Goal: Information Seeking & Learning: Find specific page/section

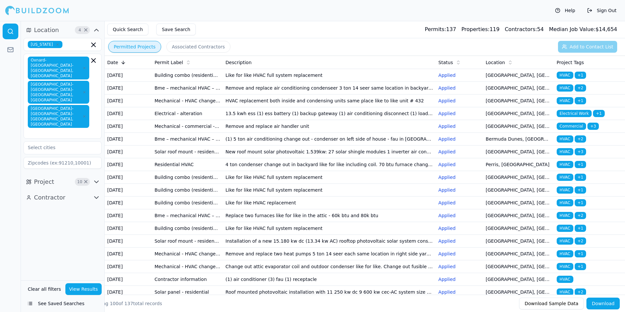
click at [399, 79] on td "Like for like HVAC full system replacement" at bounding box center [329, 75] width 213 height 13
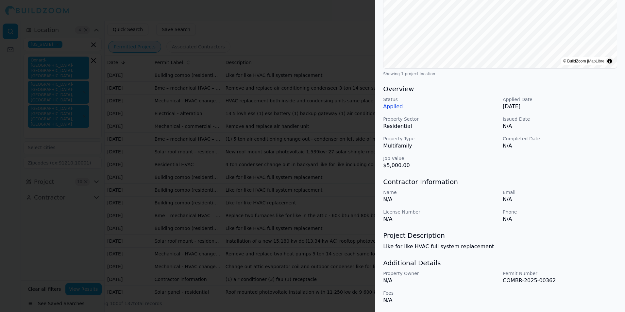
scroll to position [56, 0]
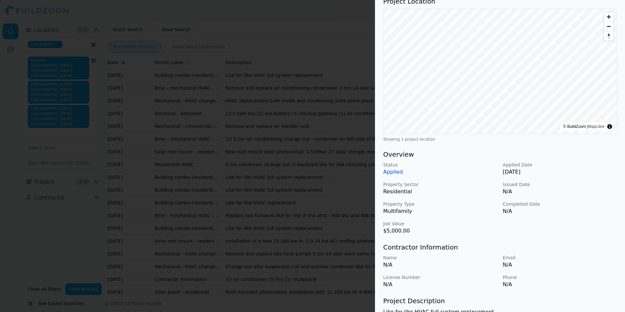
click at [358, 41] on div at bounding box center [312, 156] width 625 height 312
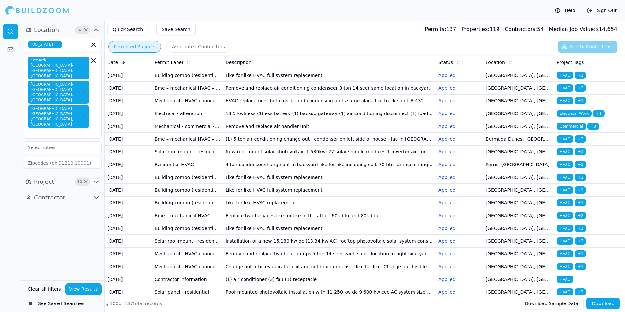
click at [305, 92] on td "Remove and replace air conditioning condenseer 3 ton 14 seer same location in b…" at bounding box center [329, 88] width 213 height 13
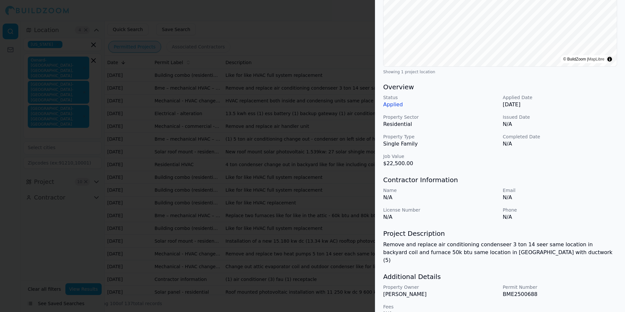
scroll to position [129, 0]
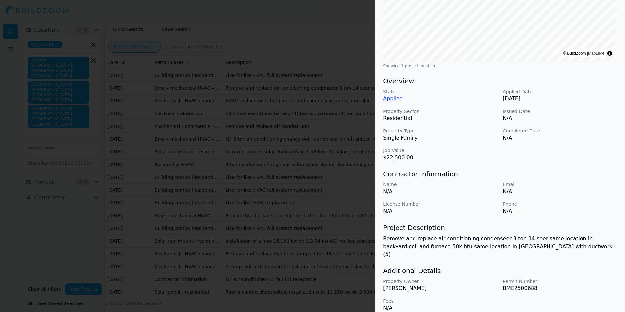
click at [346, 108] on div at bounding box center [312, 156] width 625 height 312
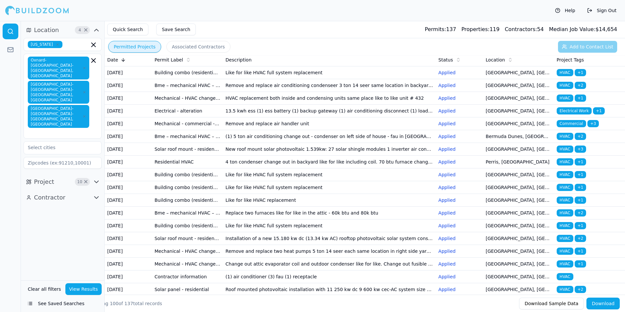
scroll to position [0, 0]
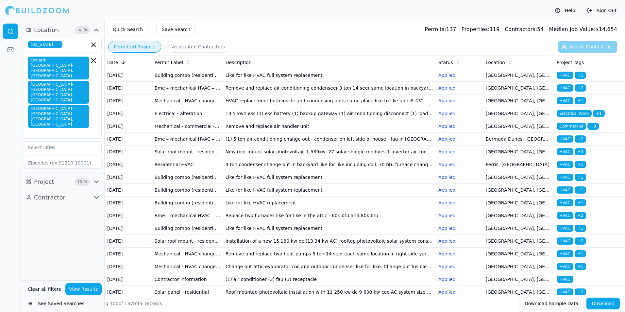
click at [495, 120] on td "[GEOGRAPHIC_DATA], [GEOGRAPHIC_DATA]" at bounding box center [518, 113] width 71 height 13
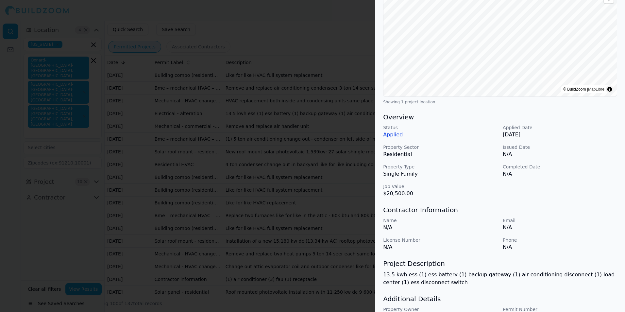
scroll to position [129, 0]
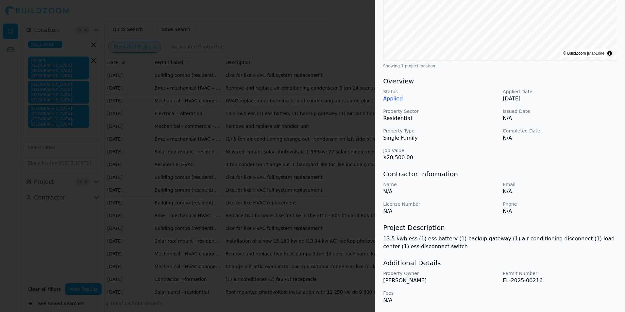
click at [312, 223] on div at bounding box center [312, 156] width 625 height 312
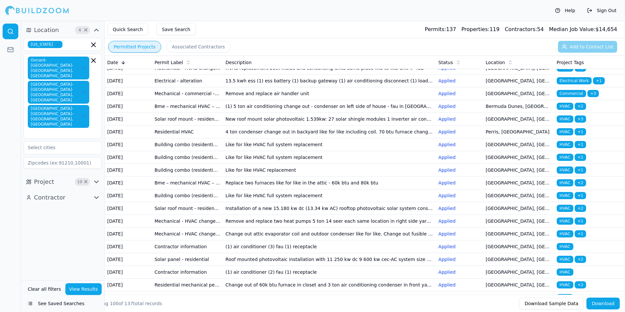
scroll to position [0, 0]
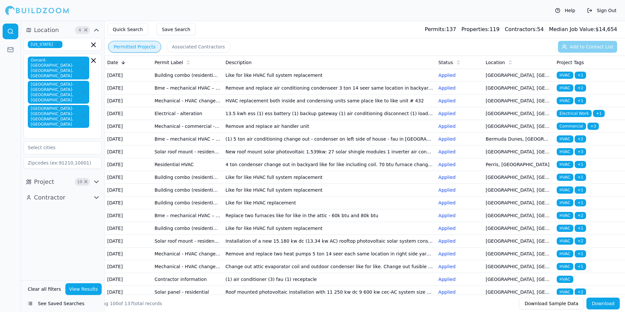
click at [419, 146] on td "(1) 5 ton air conditioning change out - condenser on left side of house - fau i…" at bounding box center [329, 139] width 213 height 13
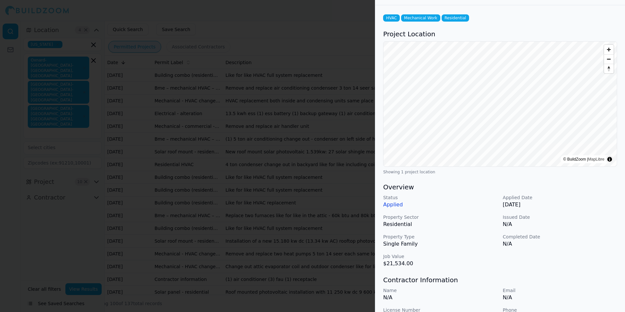
scroll to position [121, 0]
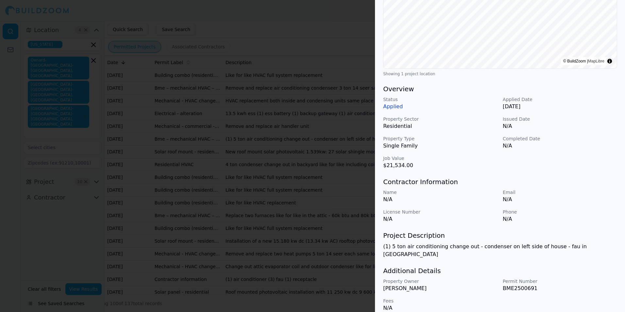
drag, startPoint x: 197, startPoint y: 124, endPoint x: 257, endPoint y: 301, distance: 186.3
click at [196, 126] on div at bounding box center [312, 156] width 625 height 312
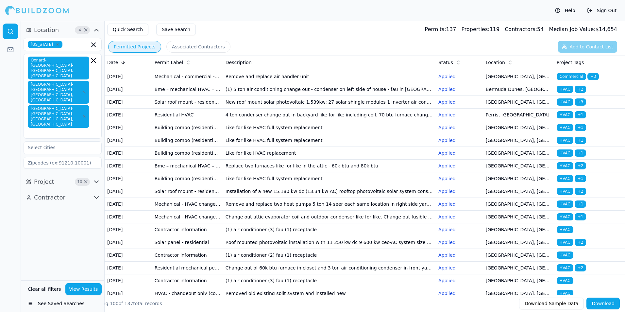
scroll to position [98, 0]
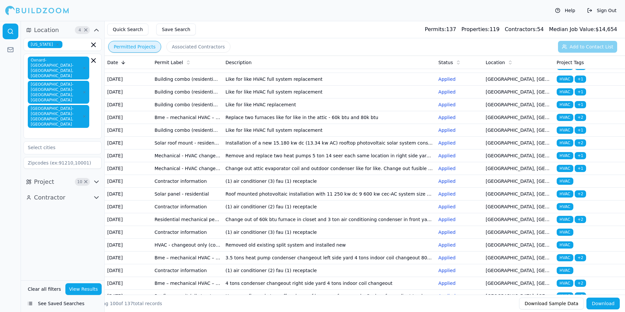
click at [340, 188] on td "(1) air conditioner (3) fau (1) receptacle" at bounding box center [329, 181] width 213 height 13
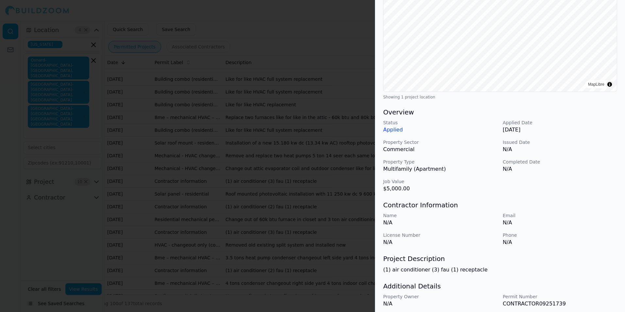
scroll to position [121, 0]
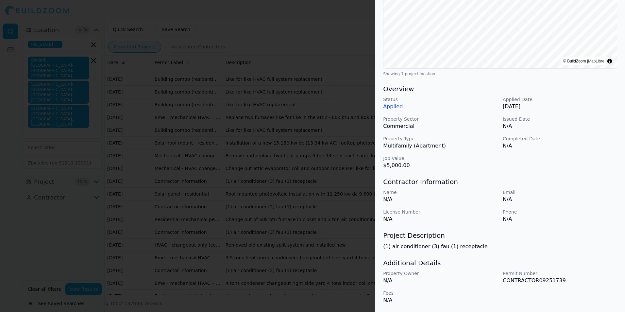
click at [296, 218] on div at bounding box center [312, 156] width 625 height 312
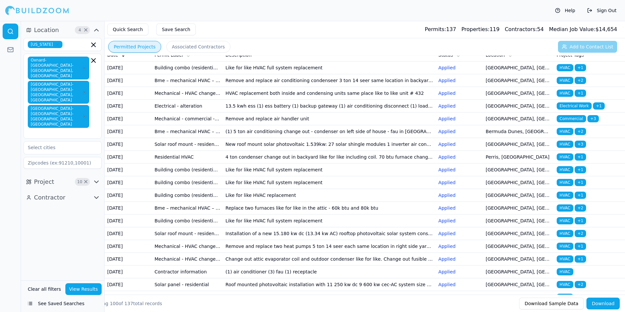
scroll to position [0, 0]
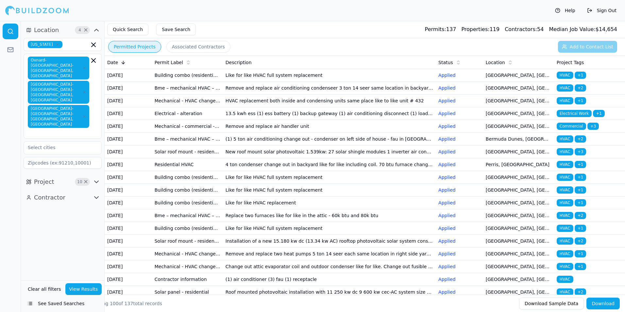
click at [166, 78] on td "Building combo (residential) - alteration" at bounding box center [187, 75] width 71 height 13
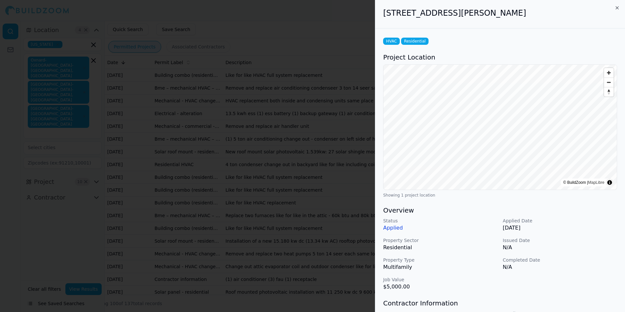
click at [308, 105] on div at bounding box center [312, 156] width 625 height 312
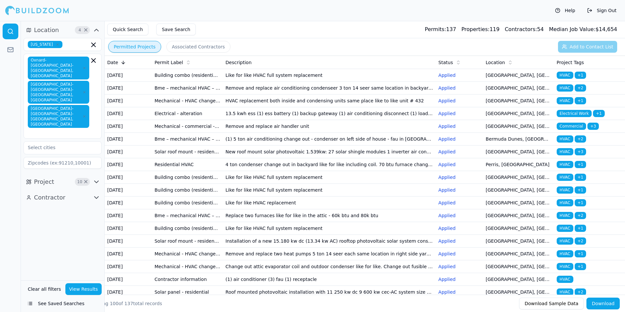
click at [8, 51] on rect at bounding box center [11, 49] width 6 height 4
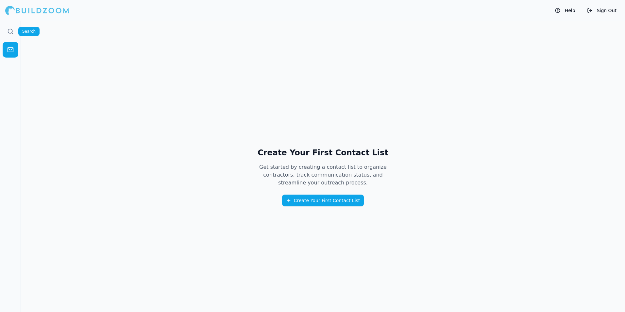
click at [10, 35] on link at bounding box center [11, 32] width 16 height 16
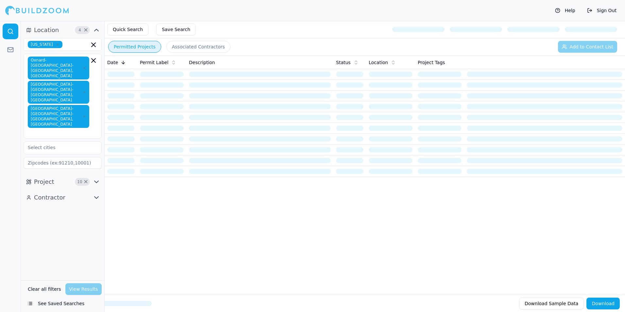
click at [46, 177] on span "Project" at bounding box center [44, 181] width 20 height 9
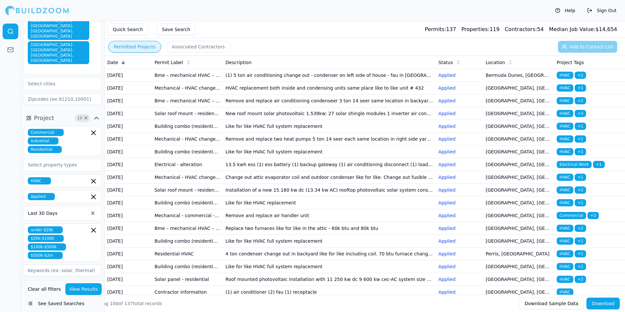
click at [96, 300] on icon "button" at bounding box center [97, 304] width 8 height 8
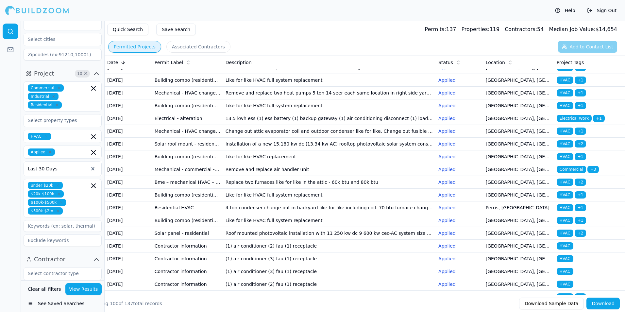
scroll to position [0, 0]
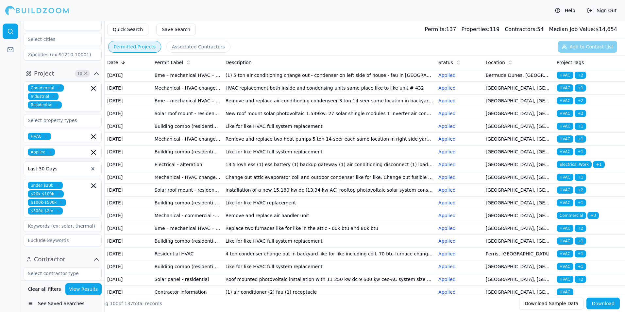
click at [566, 303] on button "Download Sample Data" at bounding box center [551, 304] width 65 height 12
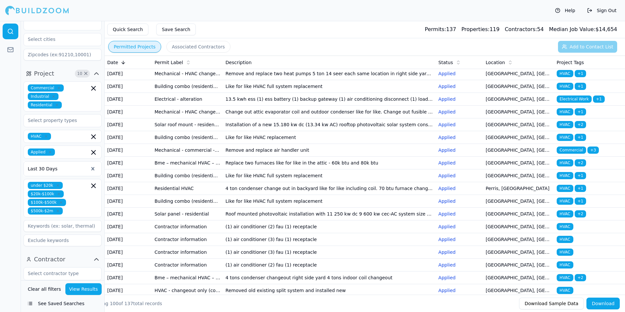
scroll to position [98, 0]
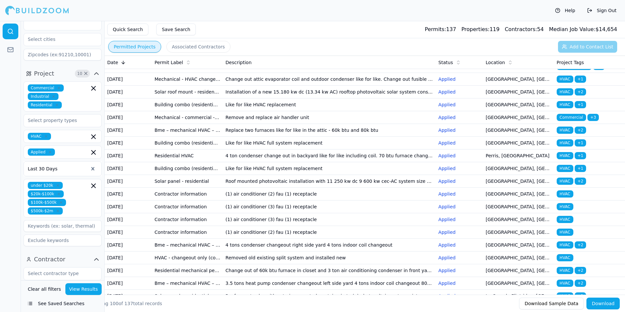
click at [332, 111] on td "Like for like HVAC replacement" at bounding box center [329, 104] width 213 height 13
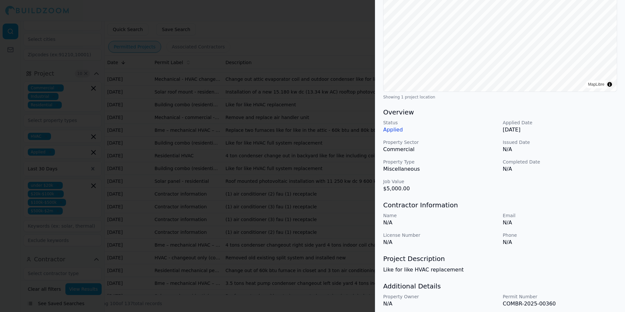
scroll to position [121, 0]
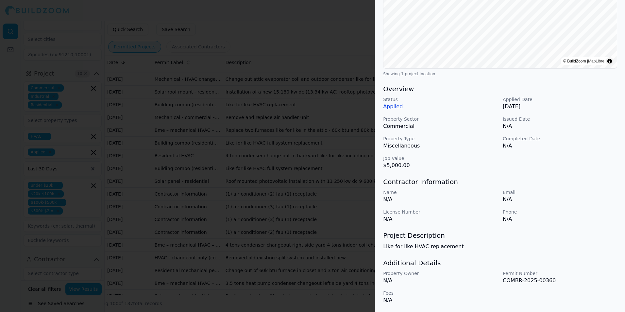
click at [351, 171] on div at bounding box center [312, 156] width 625 height 312
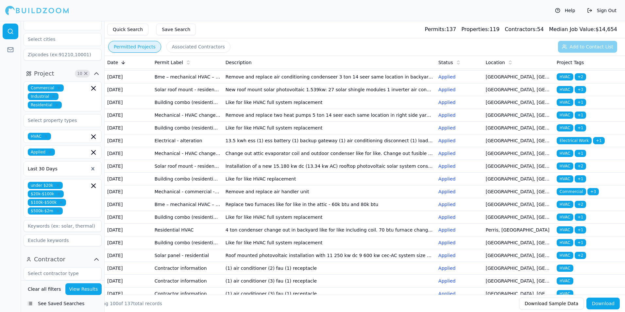
scroll to position [0, 0]
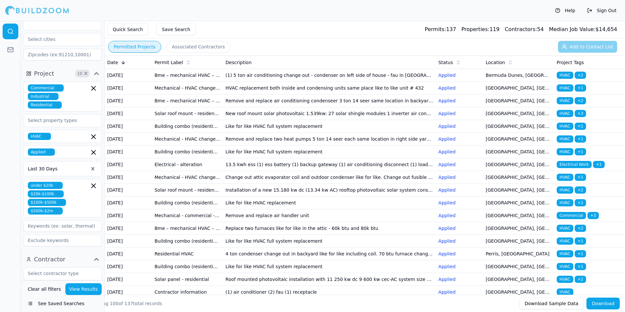
click at [89, 182] on div "under $20k $20k-$100k $100k-$500k $500k-$2m" at bounding box center [63, 198] width 70 height 33
click at [15, 162] on div at bounding box center [10, 166] width 21 height 291
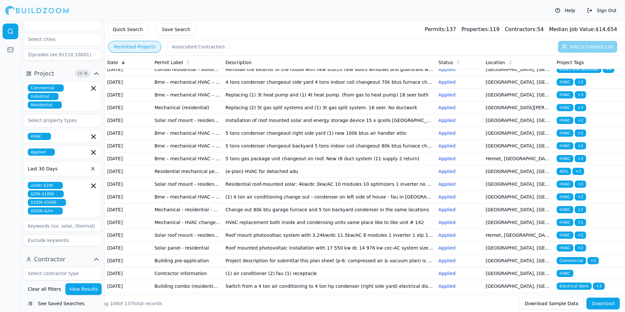
scroll to position [556, 0]
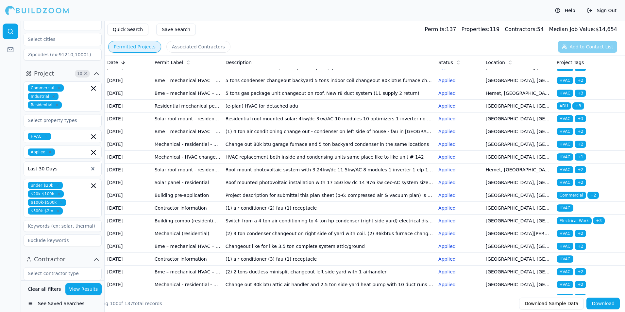
click at [423, 49] on td "Replacing (2) 5t gas split systems and (1) 3t gas split system. 16 seer. No duc…" at bounding box center [329, 42] width 213 height 13
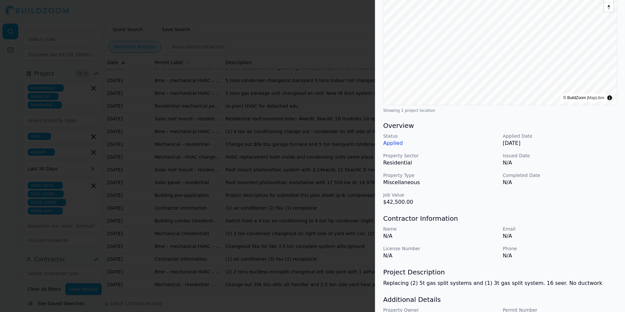
scroll to position [0, 0]
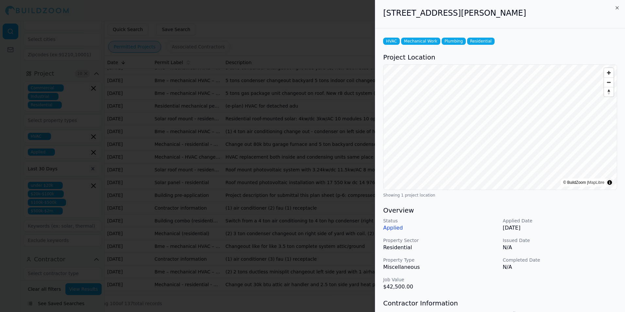
click at [283, 97] on div at bounding box center [312, 156] width 625 height 312
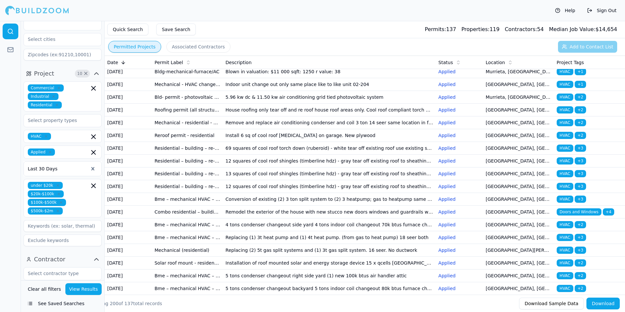
scroll to position [360, 0]
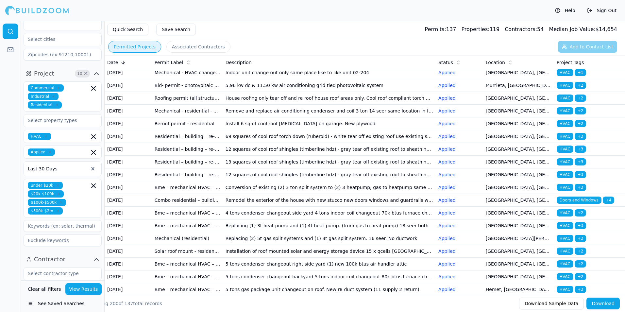
click at [267, 15] on td "Change out of 60k btu furnace in closet and 3 ton air conditioning condenser in…" at bounding box center [329, 9] width 213 height 13
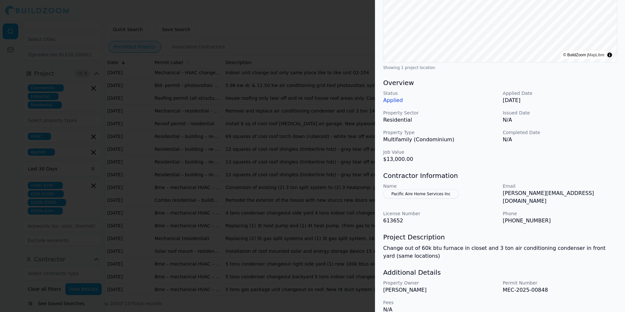
scroll to position [131, 0]
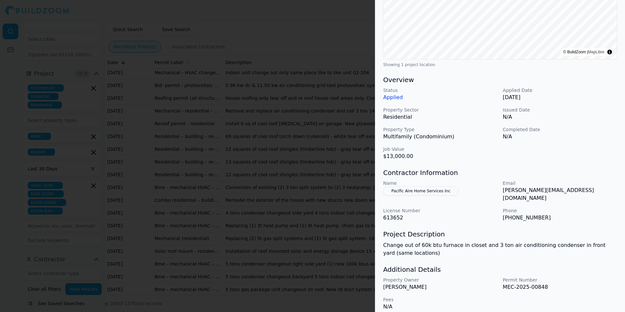
click at [344, 100] on div at bounding box center [312, 156] width 625 height 312
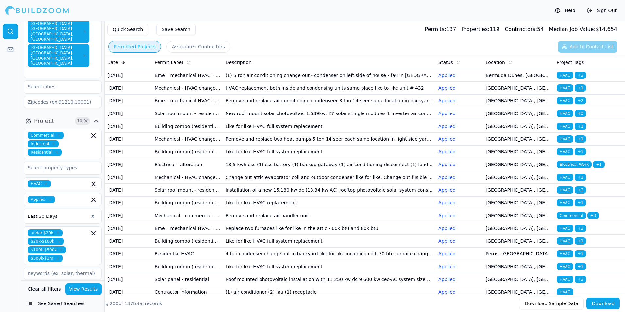
scroll to position [0, 0]
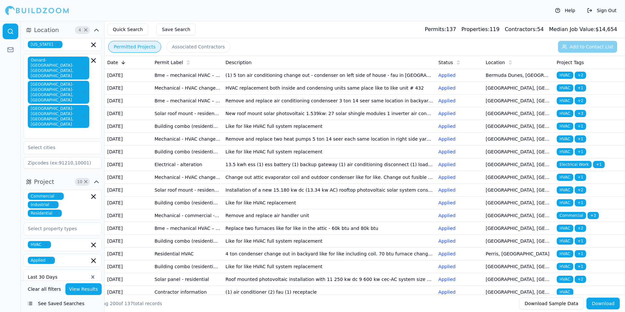
click at [313, 82] on td "(1) 5 ton air conditioning change out - condenser on left side of house - fau i…" at bounding box center [329, 75] width 213 height 13
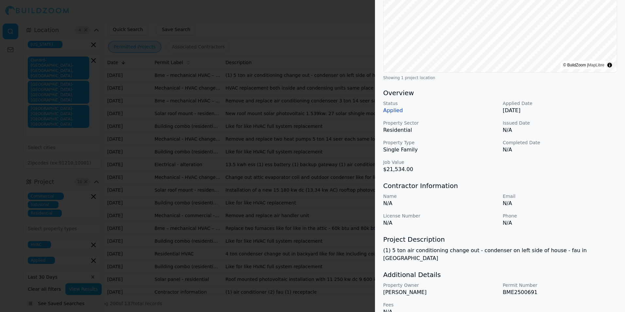
scroll to position [121, 0]
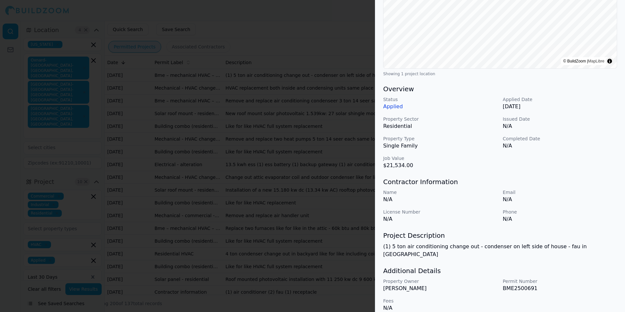
click at [411, 236] on h3 "Project Description" at bounding box center [500, 235] width 234 height 9
click at [316, 217] on div at bounding box center [312, 156] width 625 height 312
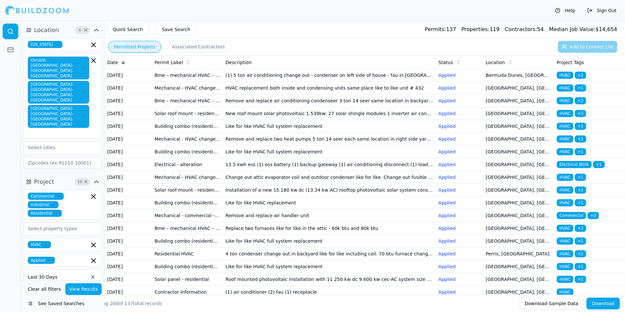
drag, startPoint x: 452, startPoint y: 79, endPoint x: 427, endPoint y: 78, distance: 25.2
click at [427, 78] on td "(1) 5 ton air conditioning change out - condenser on left side of house - fau i…" at bounding box center [329, 75] width 213 height 13
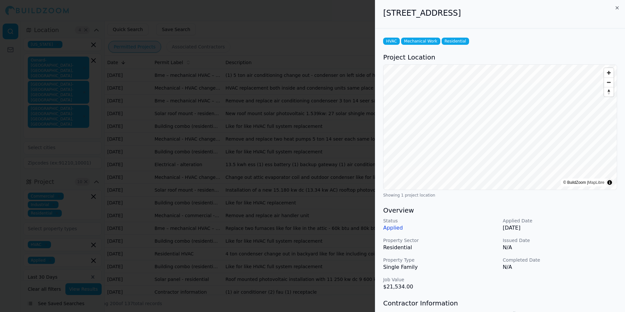
click at [394, 230] on p "Applied" at bounding box center [440, 228] width 114 height 8
click at [394, 228] on p "Applied" at bounding box center [440, 228] width 114 height 8
drag, startPoint x: 394, startPoint y: 228, endPoint x: 435, endPoint y: 226, distance: 41.3
click at [436, 227] on p "Applied" at bounding box center [440, 228] width 114 height 8
click at [498, 218] on p "Status" at bounding box center [440, 221] width 114 height 7
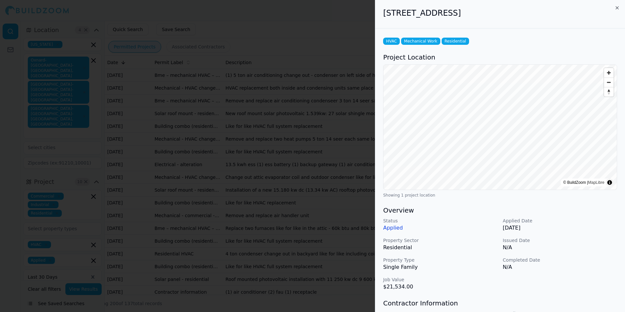
click at [231, 131] on div at bounding box center [312, 156] width 625 height 312
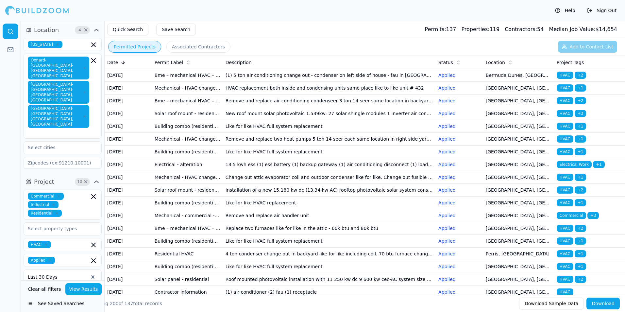
click at [478, 77] on p "Applied" at bounding box center [460, 75] width 42 height 7
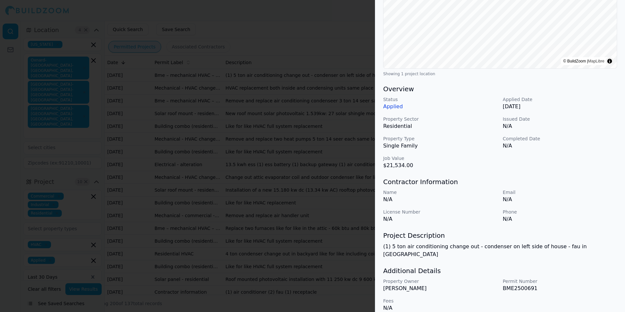
click at [299, 187] on div at bounding box center [312, 156] width 625 height 312
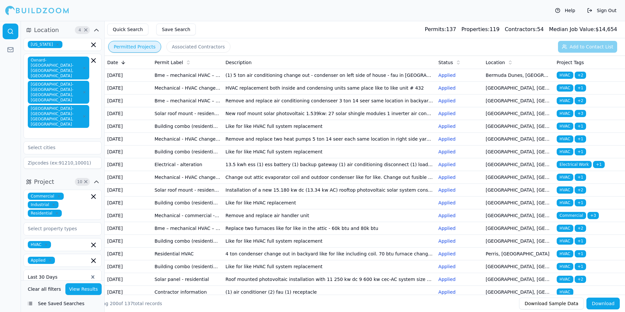
click at [338, 146] on td "Remove and replace two heat pumps 5 ton 14 seer each same location in right sid…" at bounding box center [329, 139] width 213 height 13
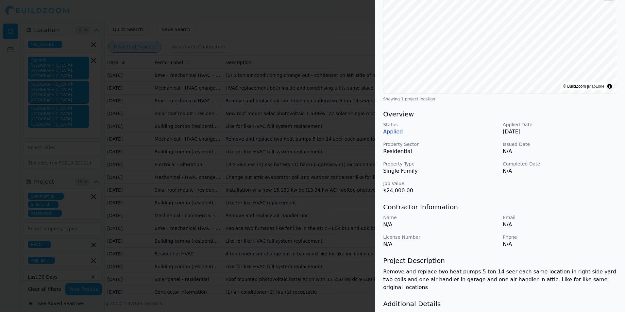
scroll to position [98, 0]
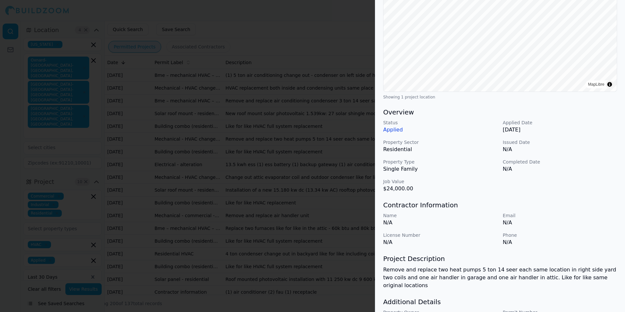
click at [316, 229] on div at bounding box center [312, 156] width 625 height 312
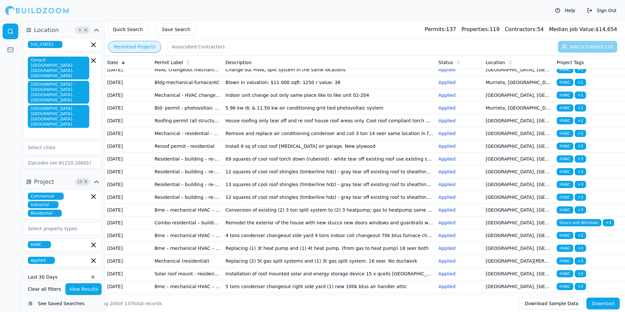
scroll to position [458, 0]
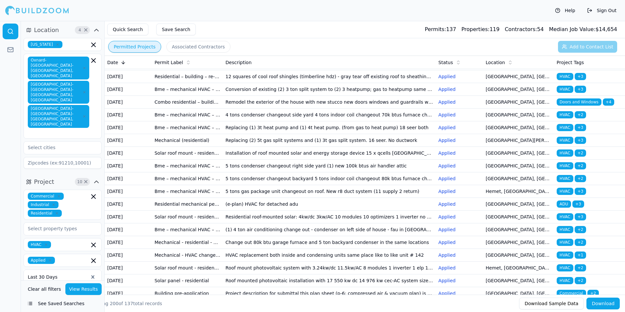
click at [363, 45] on td "69 squares of cool roof torch down (ruberoid) - white tear off existing roof us…" at bounding box center [329, 38] width 213 height 13
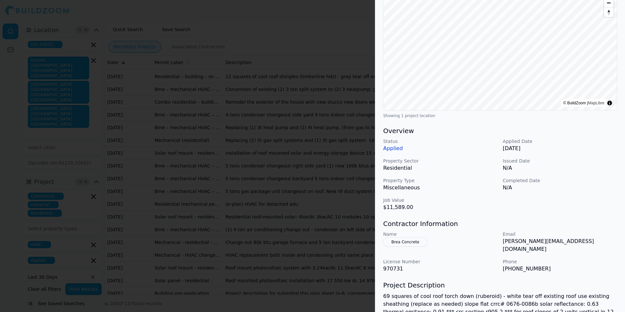
scroll to position [154, 0]
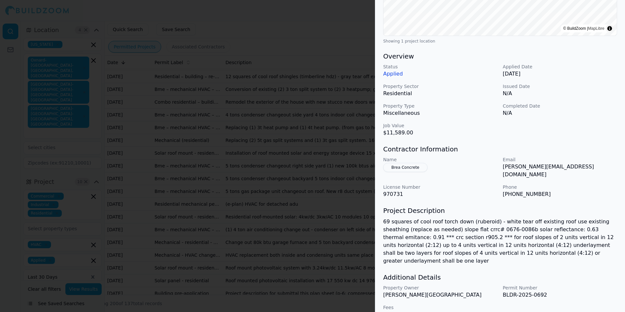
click at [333, 153] on div at bounding box center [312, 156] width 625 height 312
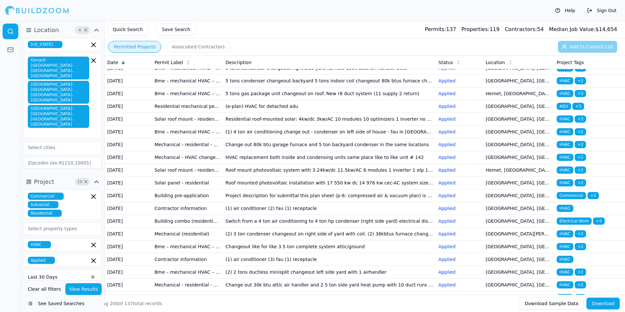
scroll to position [556, 0]
click at [435, 23] on td "4 tons condenser changeout side yard 4 tons indoor coil changeout 70k btus furn…" at bounding box center [329, 16] width 213 height 13
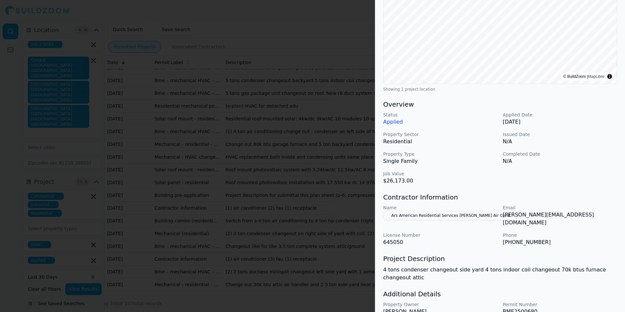
scroll to position [123, 0]
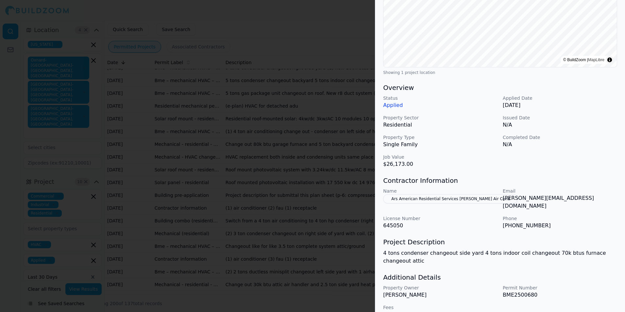
click at [428, 197] on button "Ars American Residential Services [PERSON_NAME] Air Cond" at bounding box center [450, 198] width 135 height 9
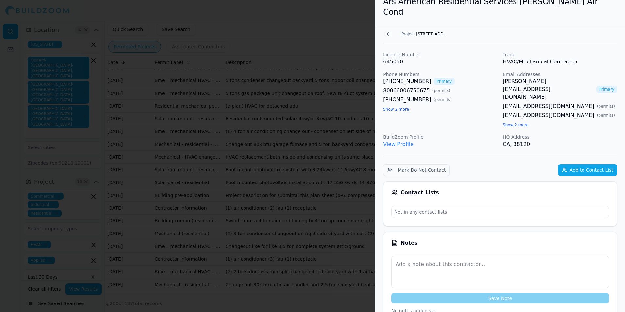
scroll to position [0, 0]
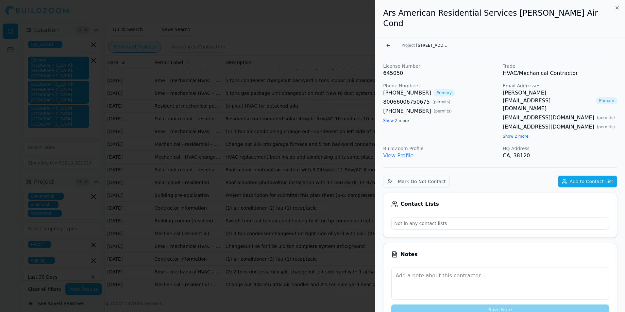
click at [402, 152] on link "View Profile" at bounding box center [398, 155] width 30 height 6
click at [398, 152] on link "View Profile" at bounding box center [398, 155] width 30 height 6
